Goal: Communication & Community: Answer question/provide support

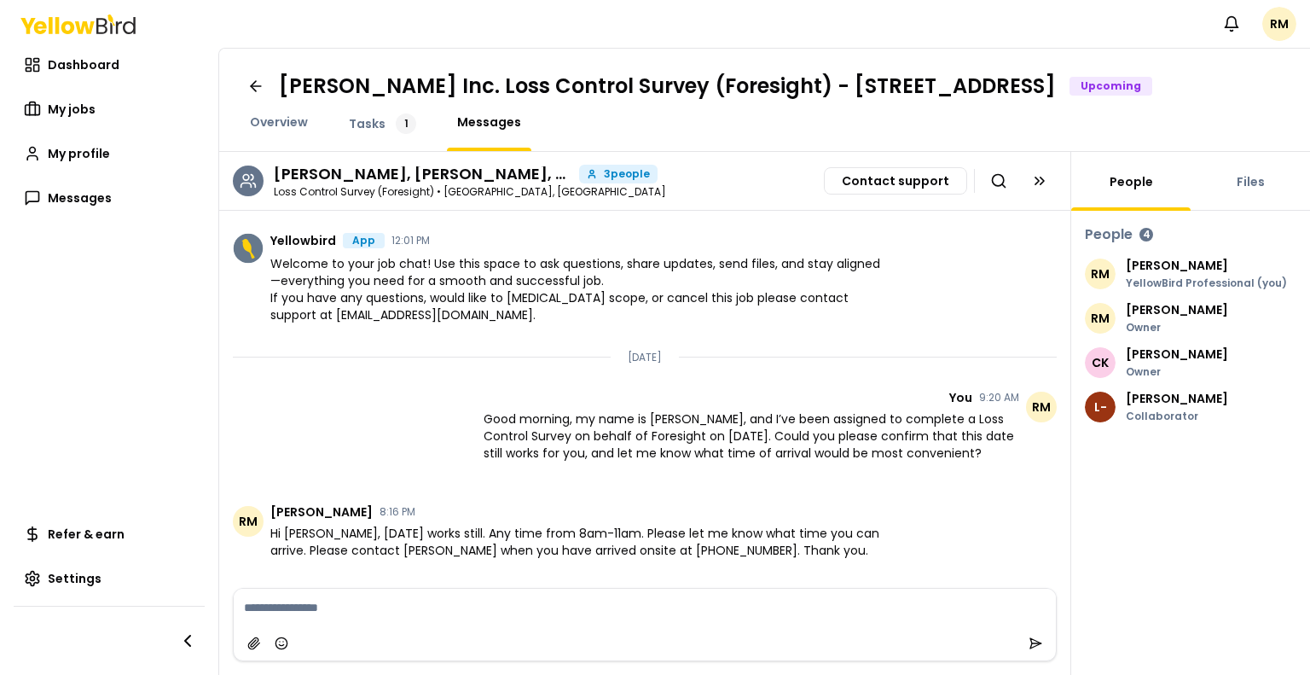
scroll to position [36, 0]
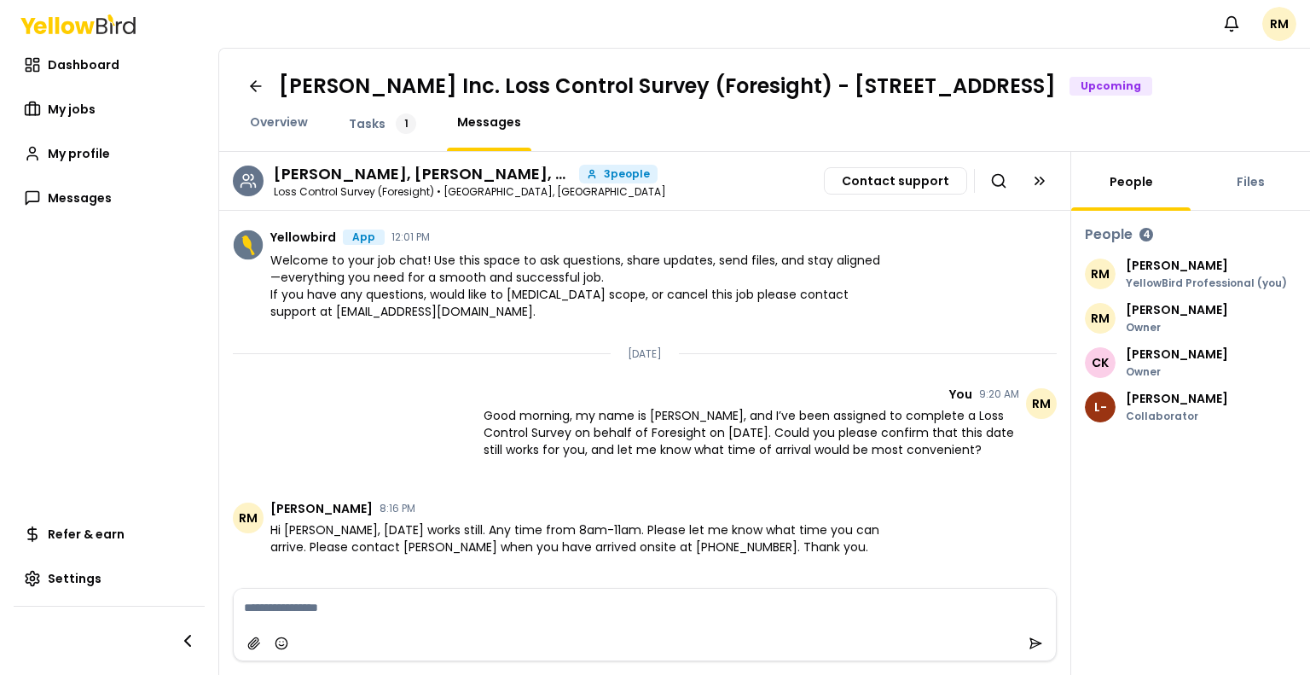
click at [615, 458] on span "Good morning, my name is [PERSON_NAME], and I’ve been assigned to complete a Lo…" at bounding box center [752, 432] width 536 height 51
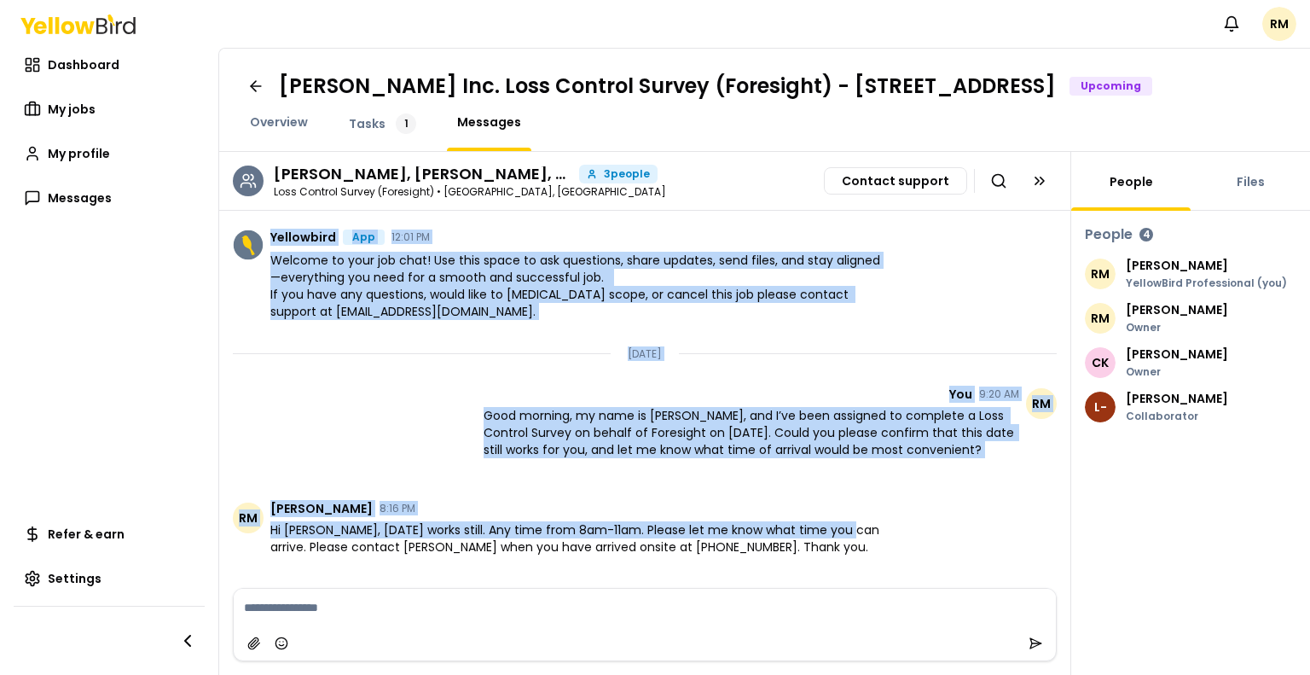
drag, startPoint x: 265, startPoint y: 526, endPoint x: 860, endPoint y: 555, distance: 595.2
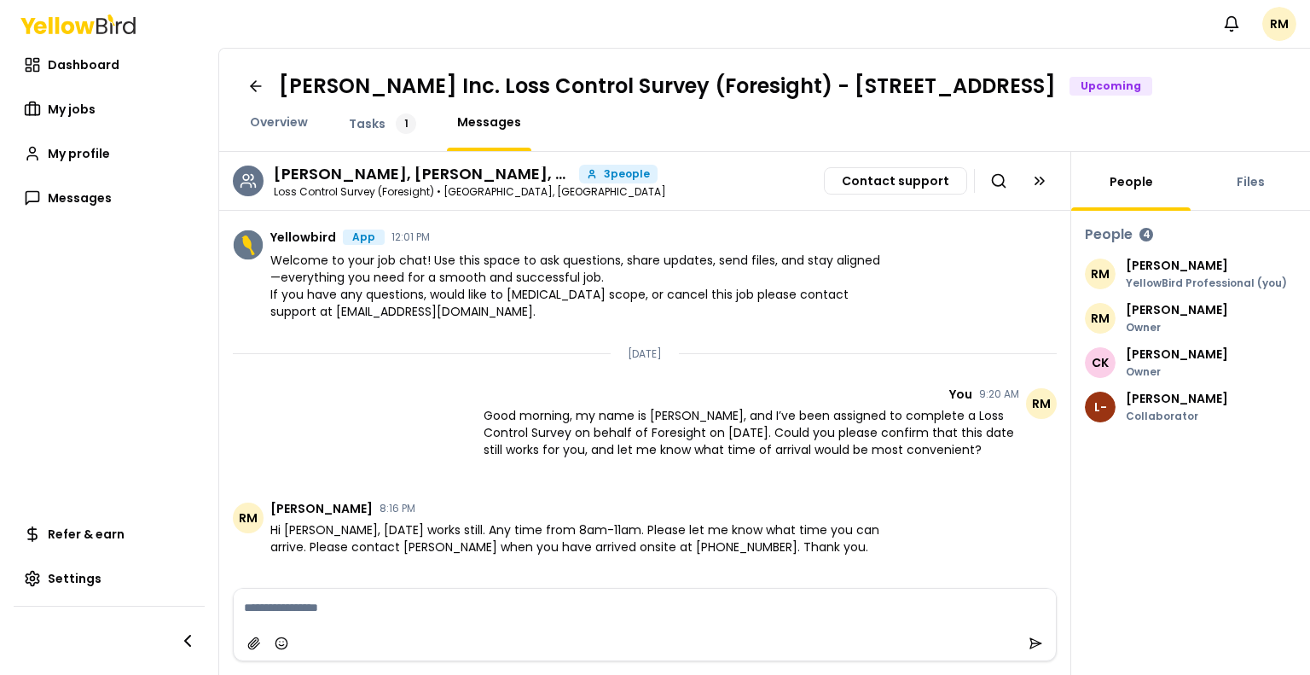
click at [855, 555] on span "Hi [PERSON_NAME], [DATE] works still. Any time from 8am-11am. Please let me kno…" at bounding box center [579, 538] width 618 height 34
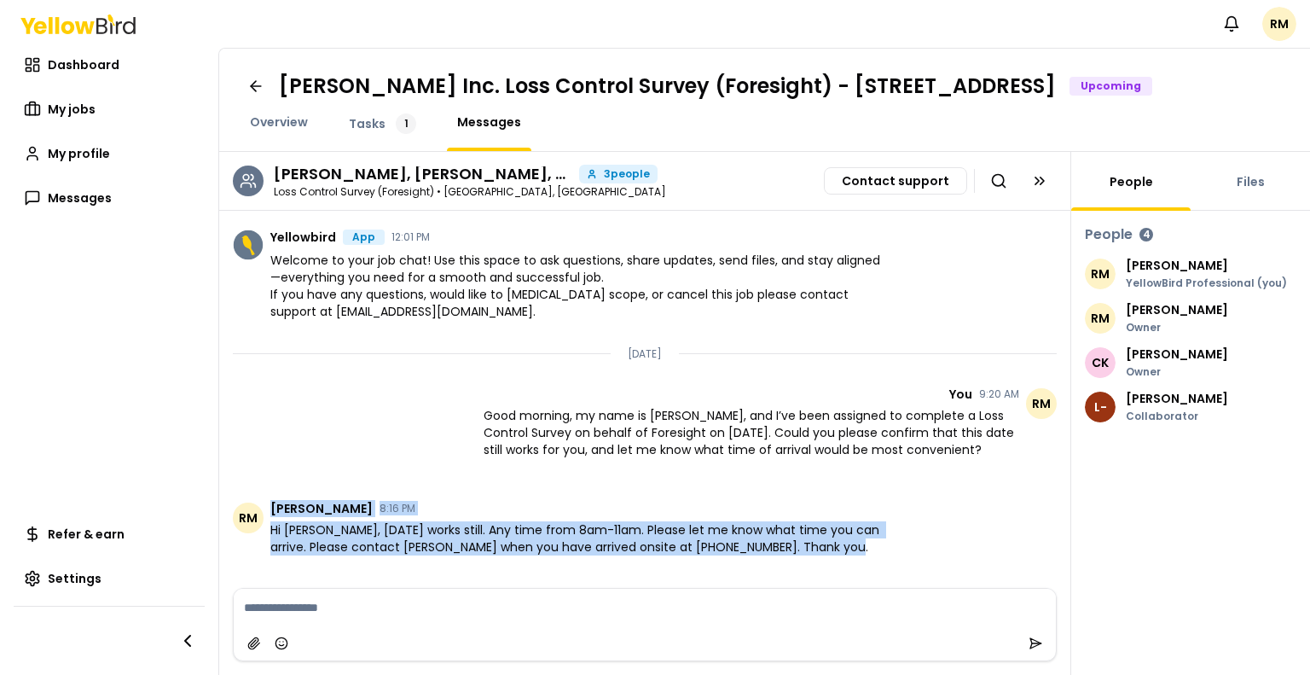
drag, startPoint x: 867, startPoint y: 567, endPoint x: 268, endPoint y: 522, distance: 601.3
click at [268, 522] on li "RM [PERSON_NAME] 8:16 PM Hi [PERSON_NAME], [DATE] works still. Any time from 8a…" at bounding box center [644, 529] width 851 height 80
copy article "[PERSON_NAME] 8:16 PM Hi [PERSON_NAME], [DATE] works still. Any time from 8am-1…"
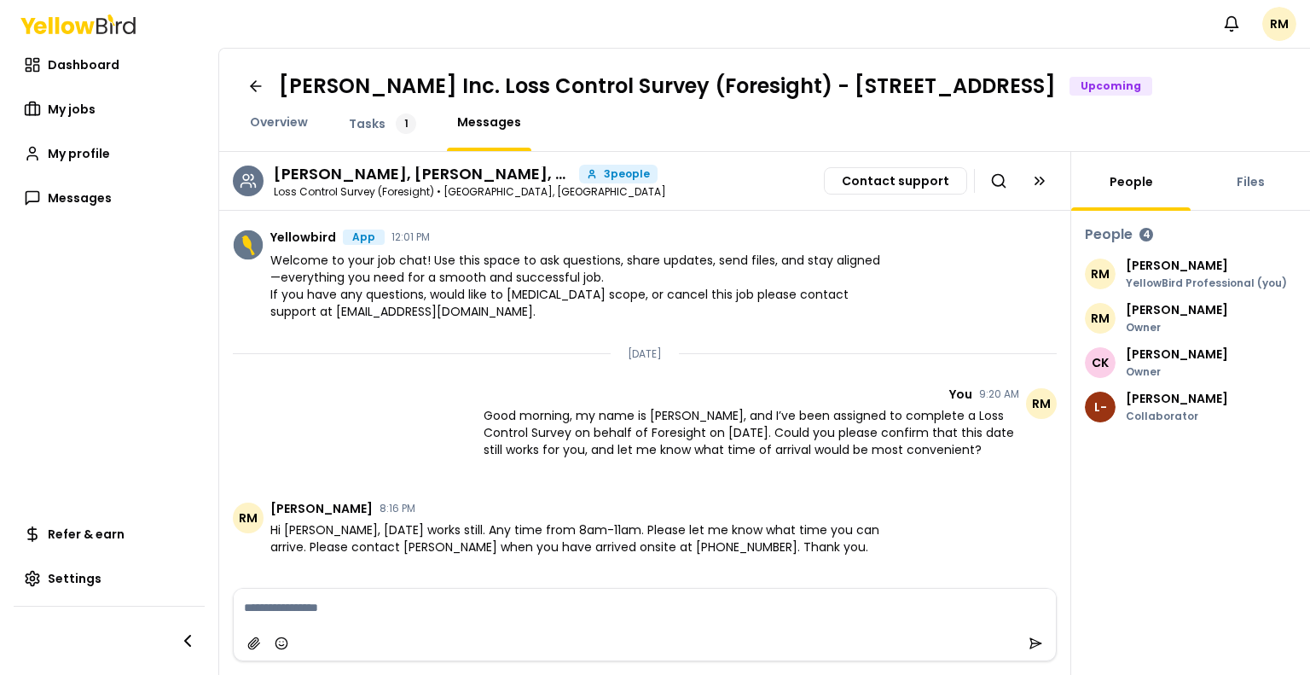
click at [524, 606] on textarea at bounding box center [645, 608] width 822 height 38
click at [512, 612] on textarea at bounding box center [645, 608] width 822 height 38
paste textarea "**********"
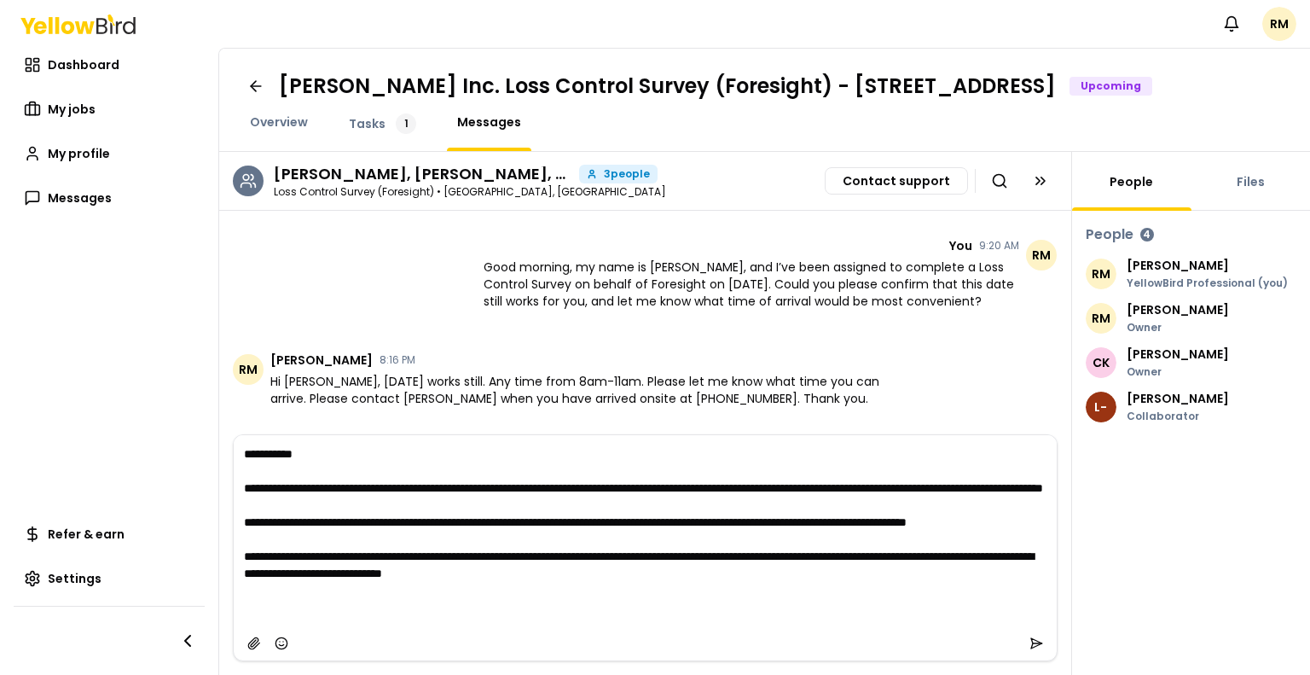
scroll to position [189, 0]
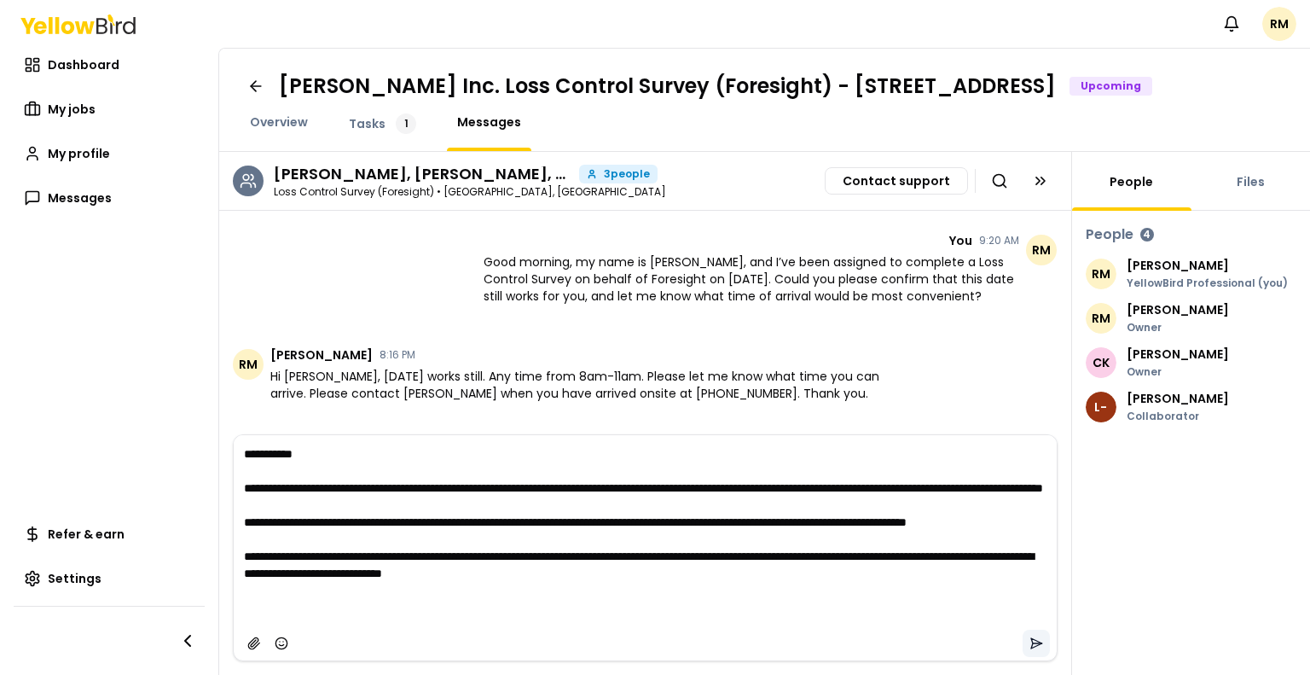
type textarea "**********"
click at [1033, 643] on icon "submit" at bounding box center [1037, 643] width 9 height 0
